Goal: Task Accomplishment & Management: Complete application form

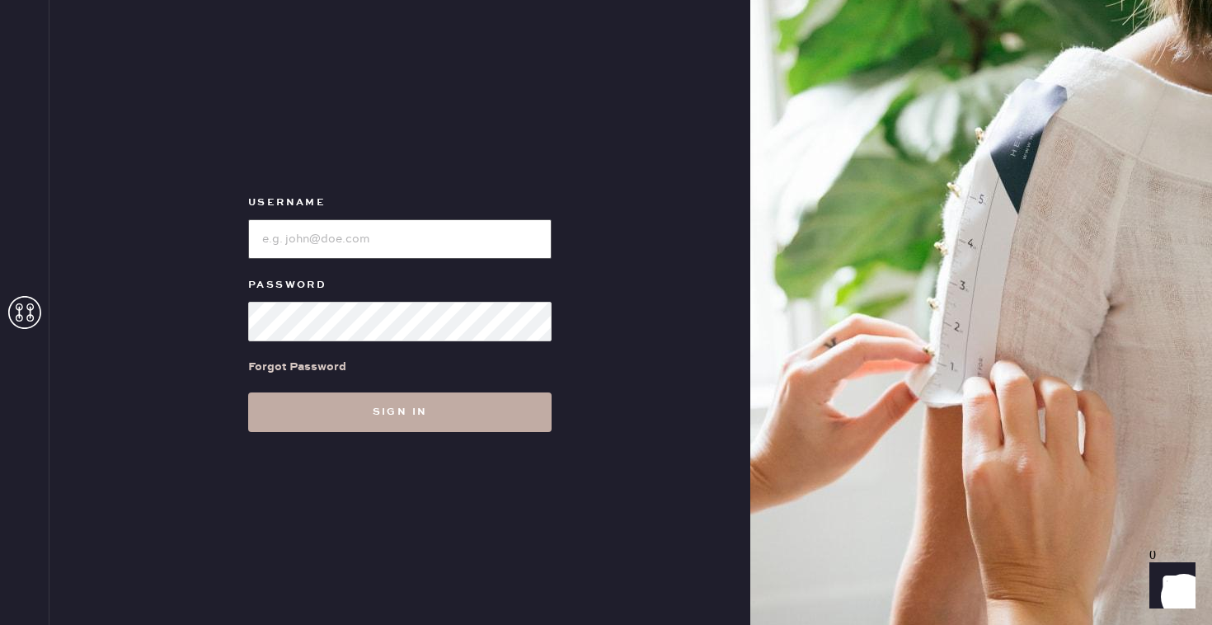
type input "reformationbroadwayplaza"
click at [392, 410] on button "Sign in" at bounding box center [399, 412] width 303 height 40
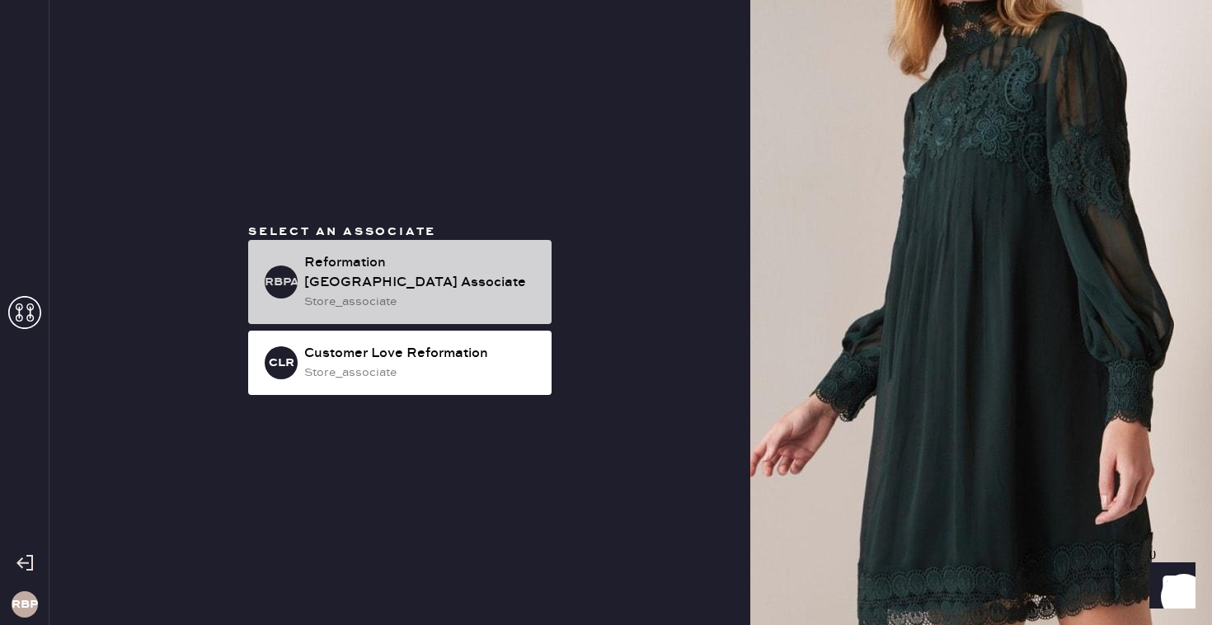
click at [410, 265] on div "Reformation [GEOGRAPHIC_DATA] Associate" at bounding box center [421, 273] width 234 height 40
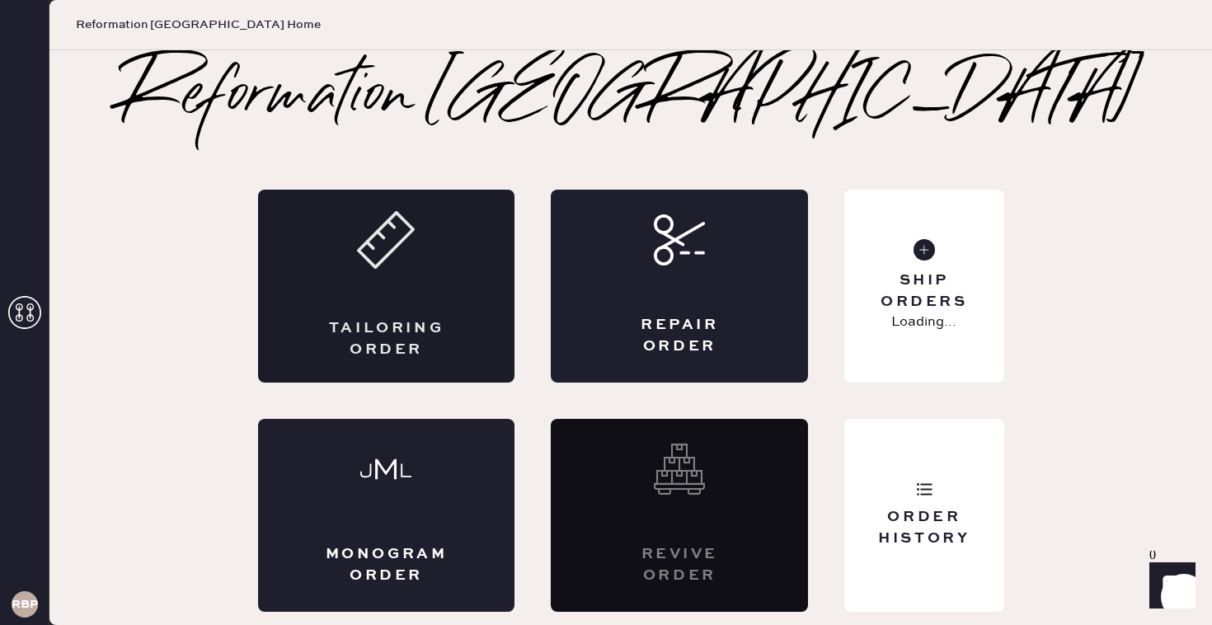
click at [373, 313] on div "Tailoring Order" at bounding box center [386, 286] width 257 height 193
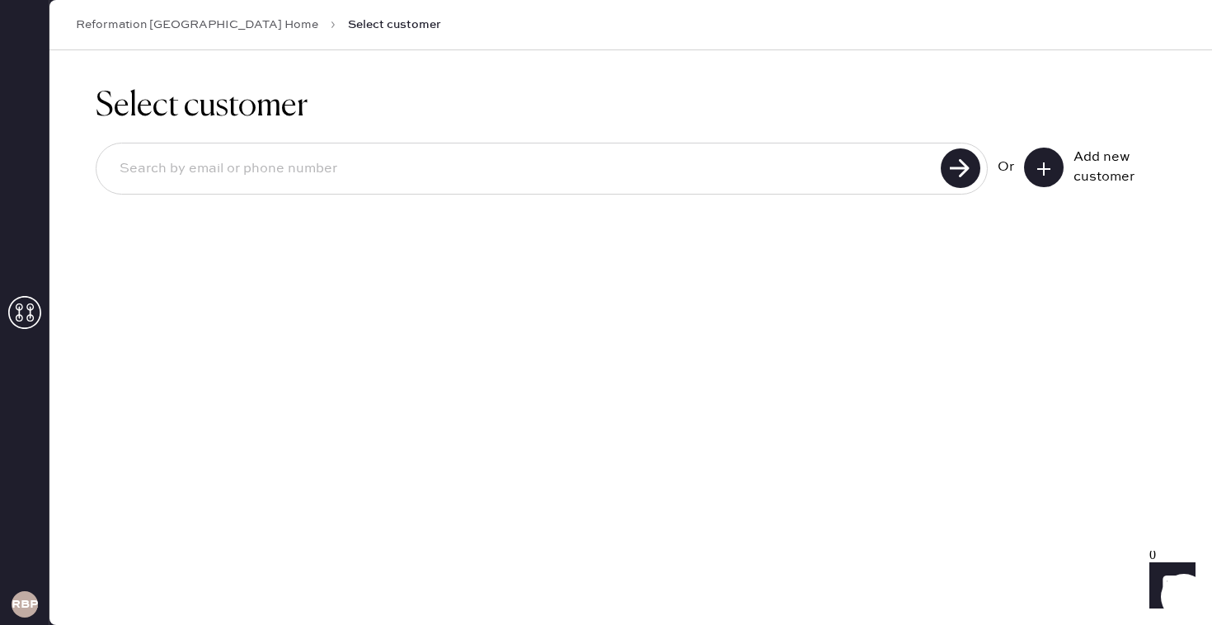
click at [1044, 168] on icon at bounding box center [1043, 169] width 16 height 16
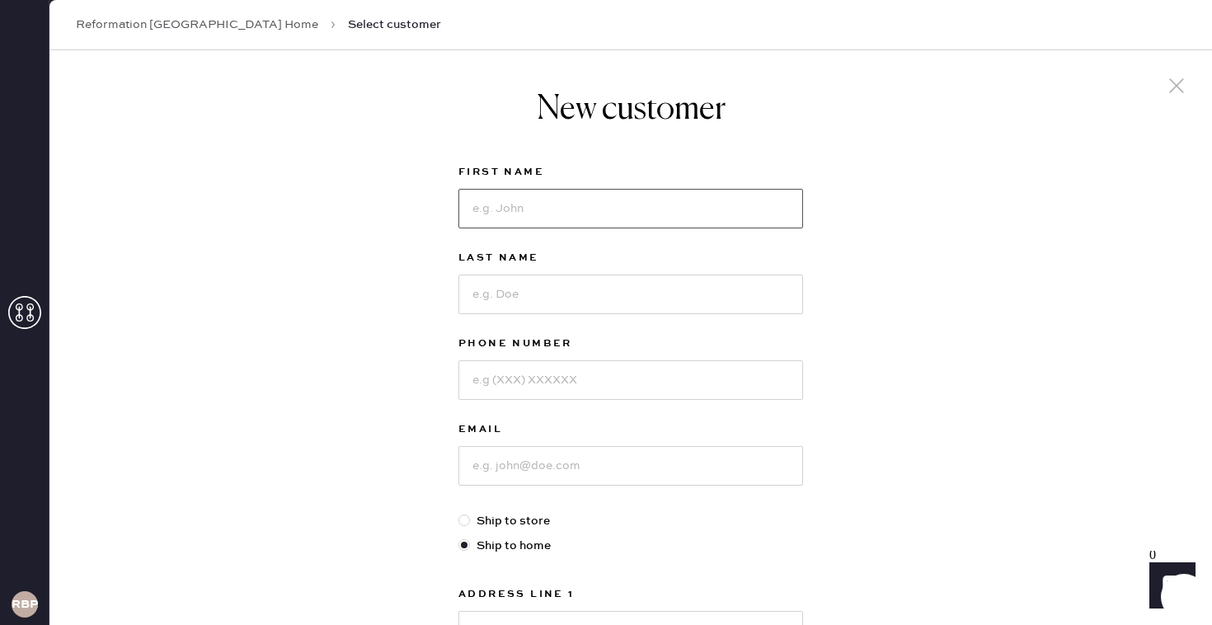
click at [551, 219] on input at bounding box center [630, 209] width 345 height 40
type input "Lauren"
click at [519, 290] on input at bounding box center [630, 294] width 345 height 40
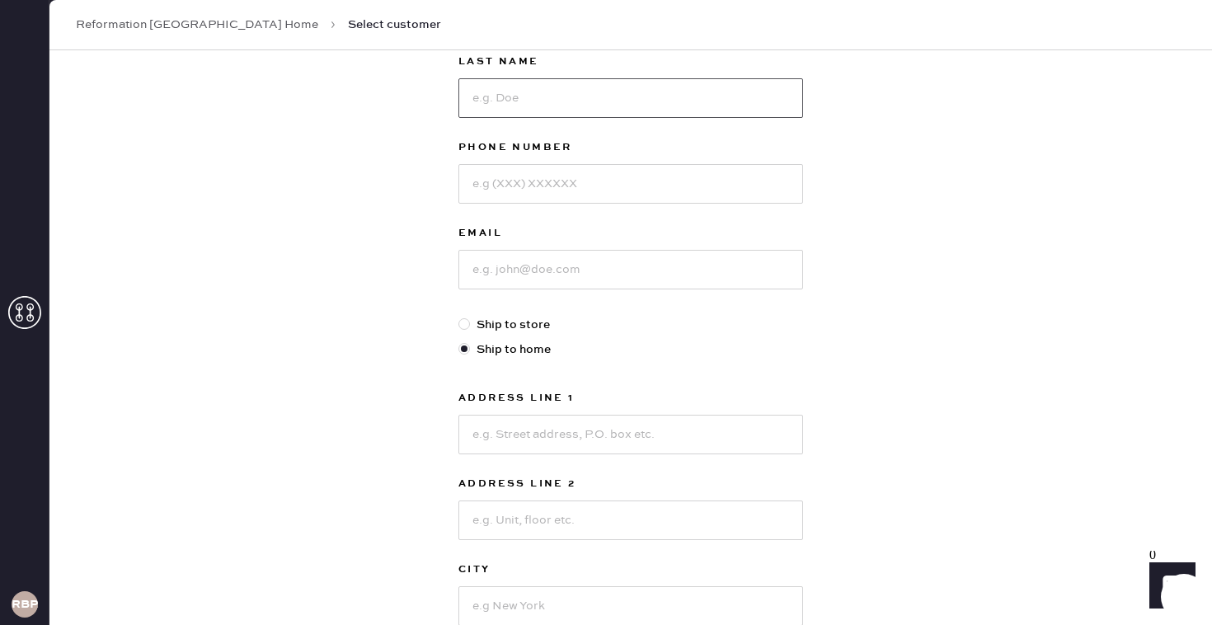
scroll to position [197, 0]
